Goal: Transaction & Acquisition: Purchase product/service

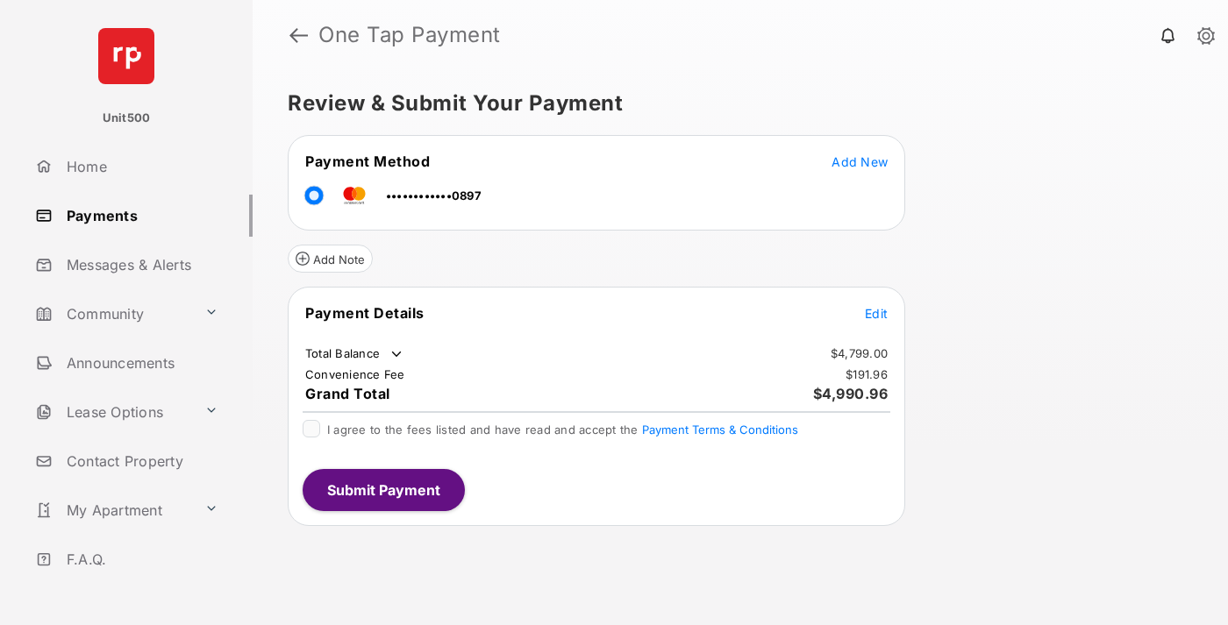
click at [876, 313] on span "Edit" at bounding box center [876, 313] width 23 height 15
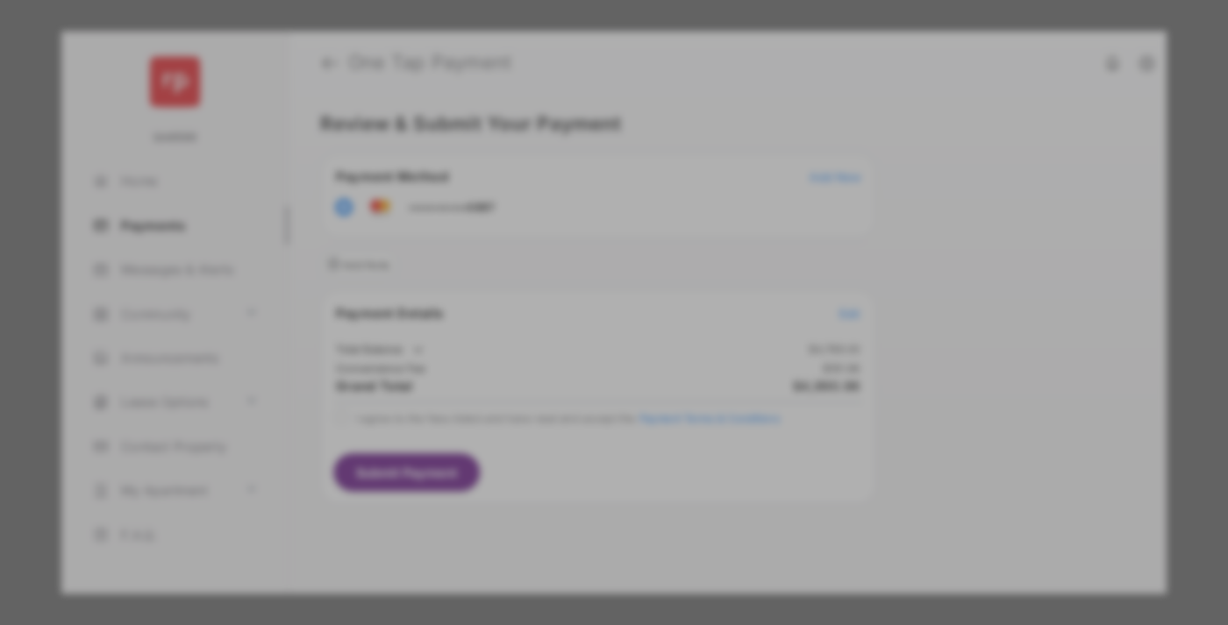
click at [582, 343] on div "Other Amount" at bounding box center [581, 353] width 284 height 30
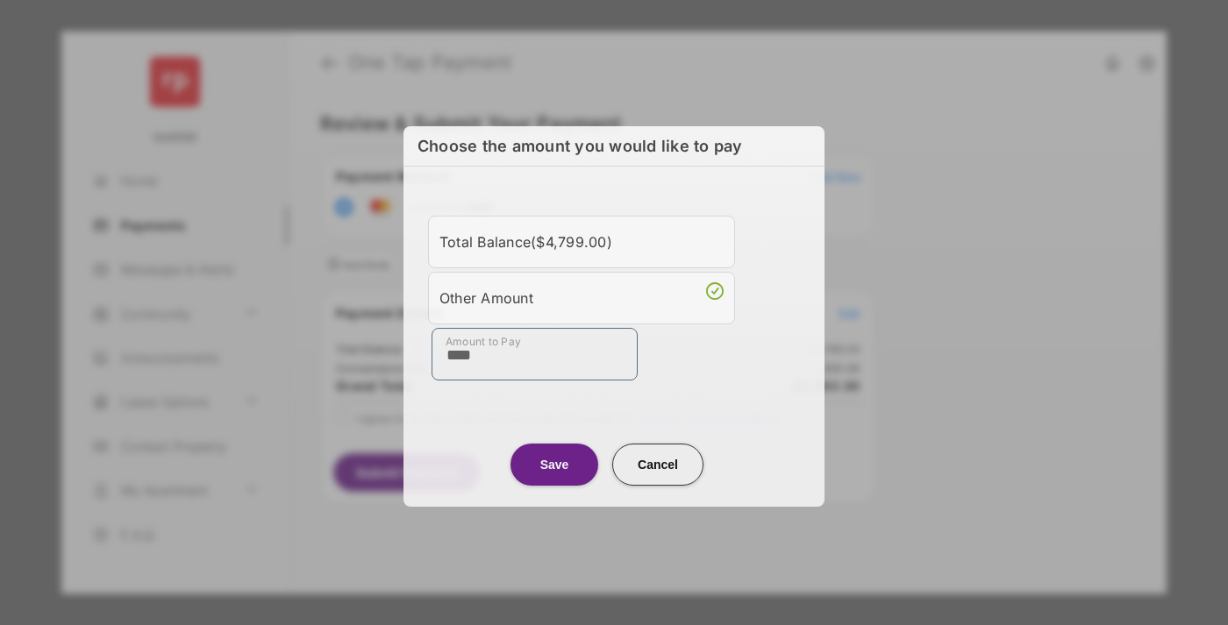
type input "****"
click at [554, 462] on button "Save" at bounding box center [555, 465] width 88 height 42
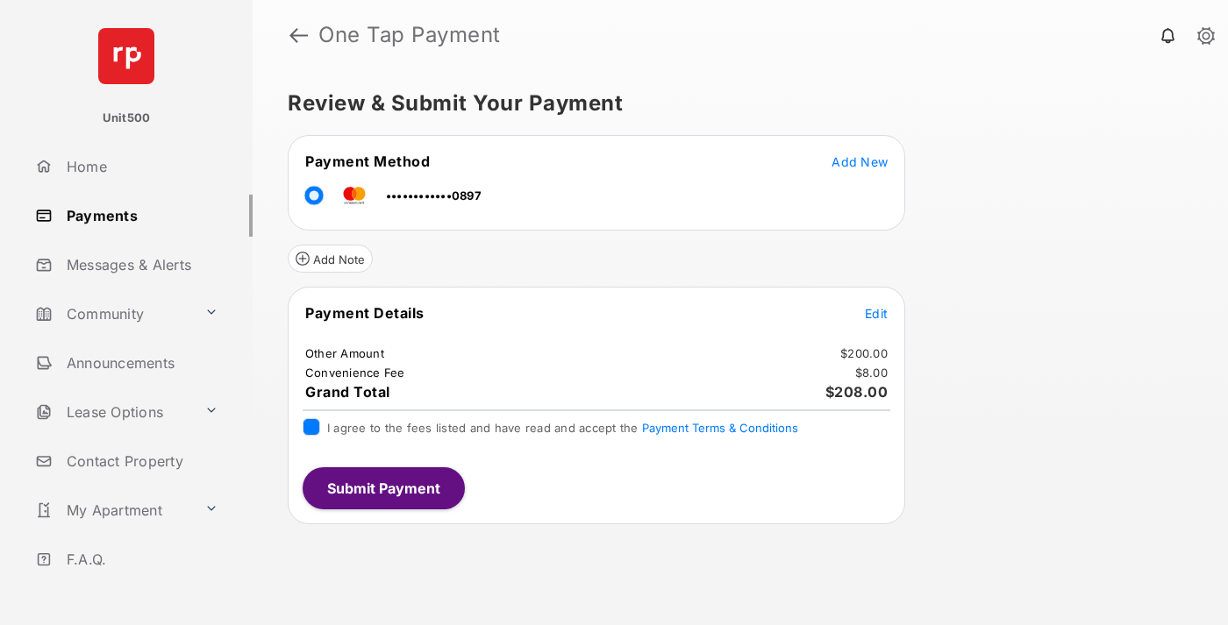
click at [382, 488] on button "Submit Payment" at bounding box center [384, 489] width 162 height 42
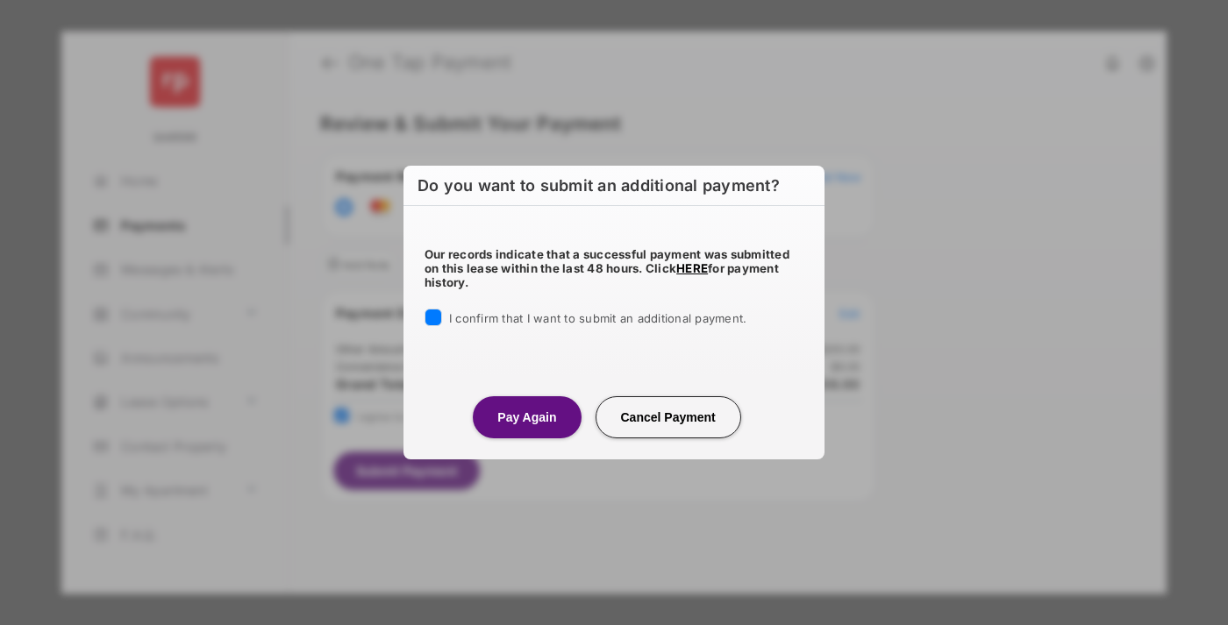
click at [526, 417] on button "Pay Again" at bounding box center [527, 417] width 108 height 42
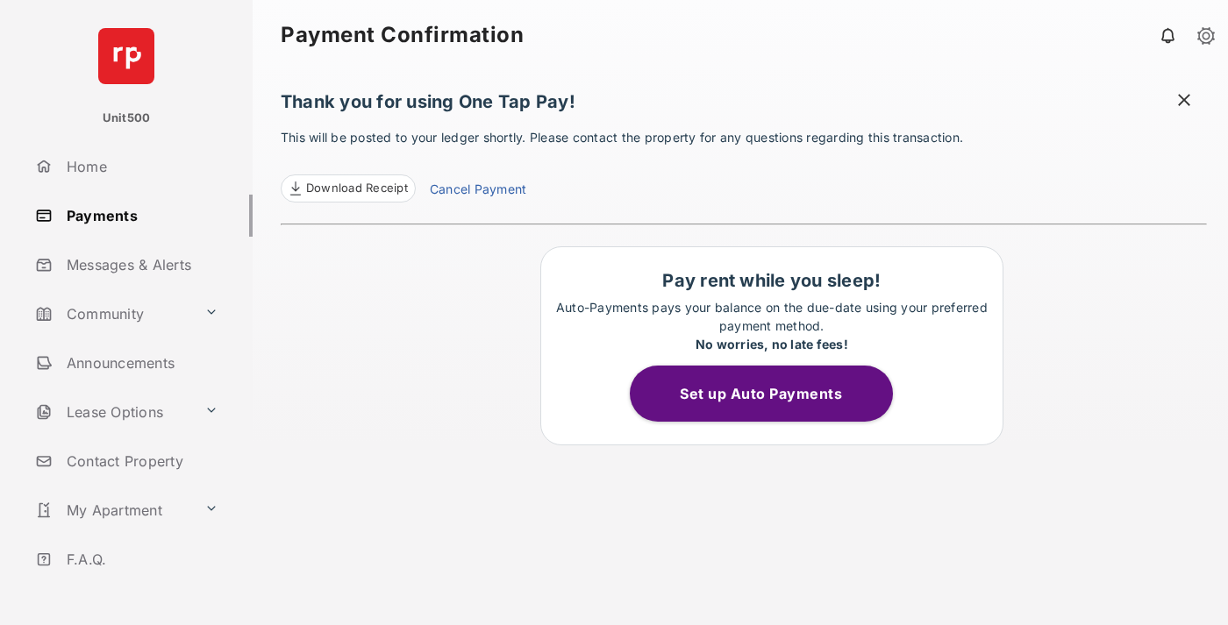
click at [347, 189] on span "Download Receipt" at bounding box center [357, 189] width 102 height 18
click at [1184, 102] on span at bounding box center [1184, 102] width 18 height 22
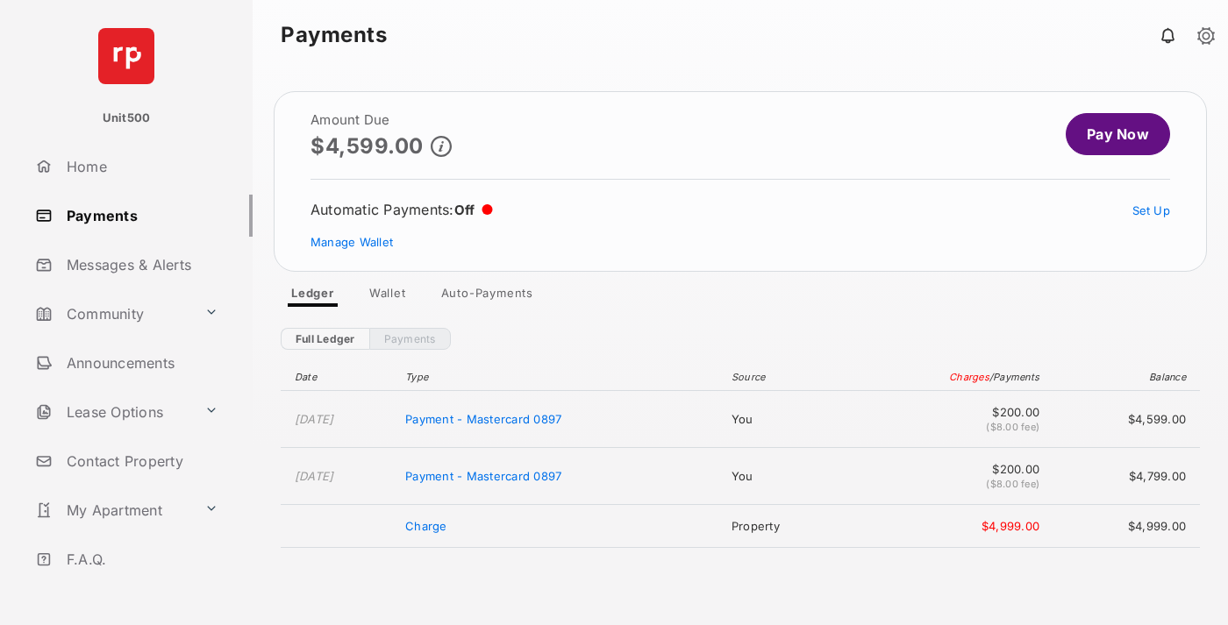
click at [352, 242] on link "Manage Wallet" at bounding box center [352, 242] width 82 height 14
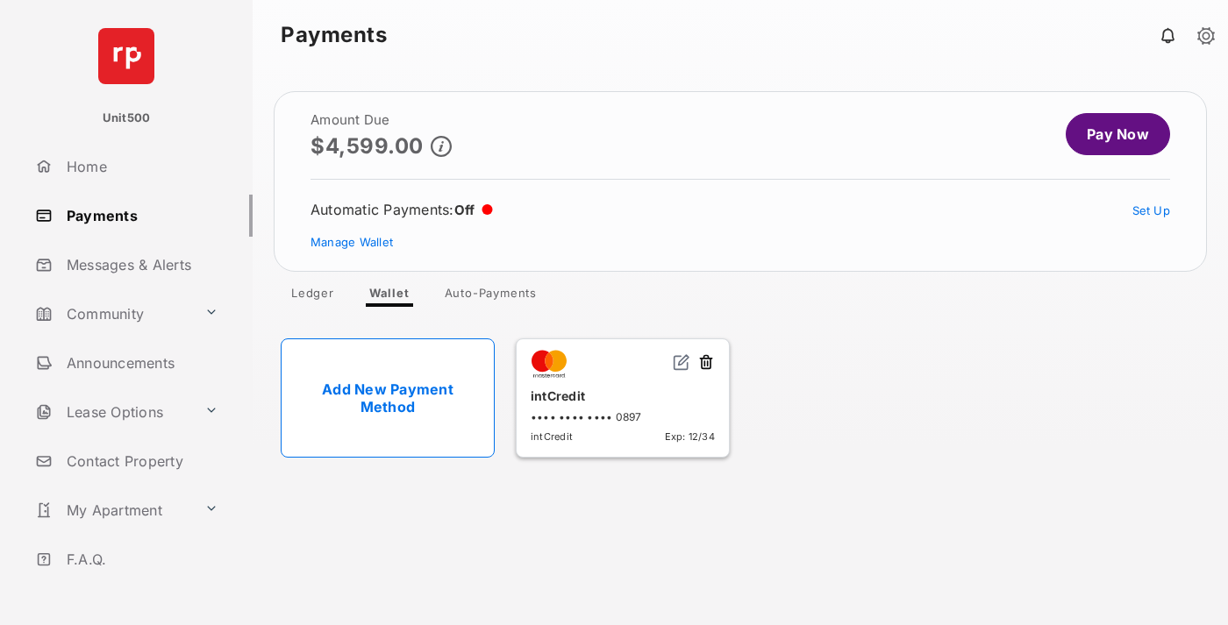
click at [706, 363] on button at bounding box center [706, 364] width 18 height 20
